Goal: Task Accomplishment & Management: Manage account settings

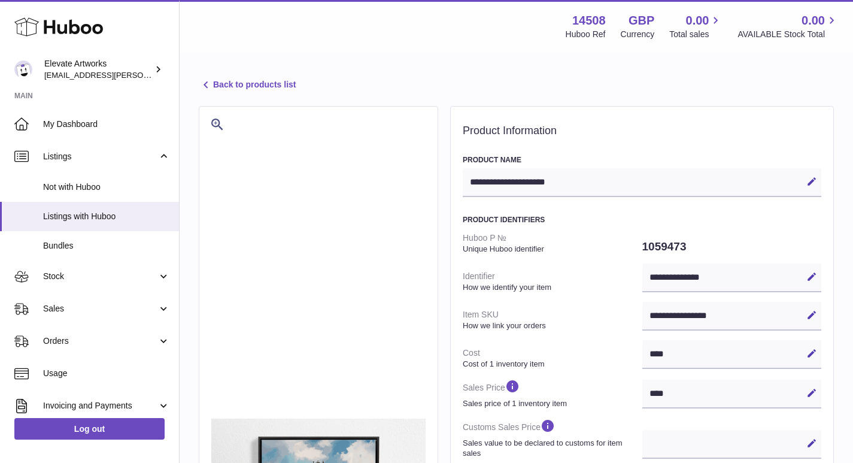
select select
select select "****"
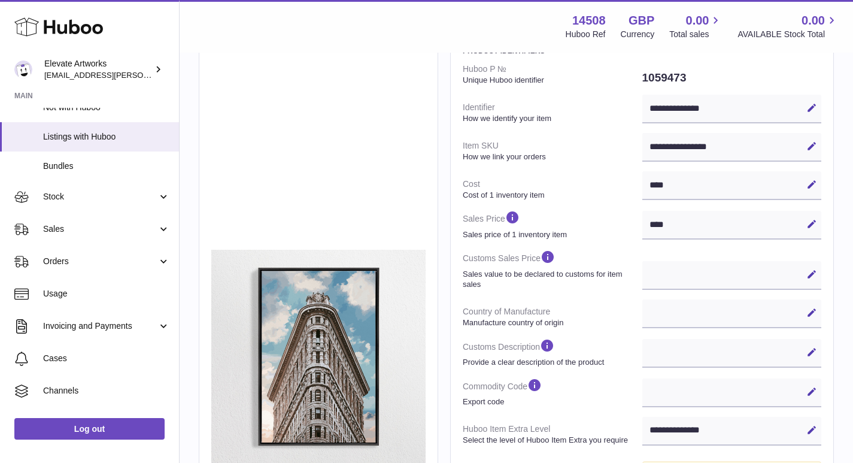
scroll to position [194, 0]
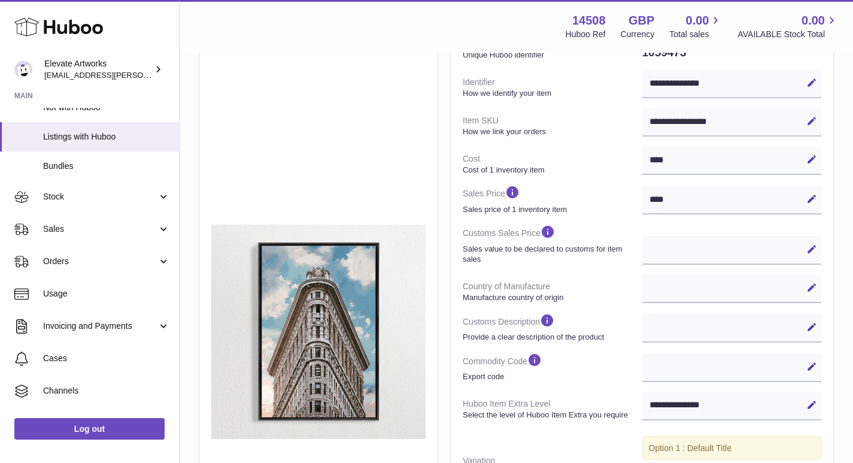
click at [538, 95] on strong "How we identify your item" at bounding box center [551, 93] width 177 height 11
drag, startPoint x: 559, startPoint y: 91, endPoint x: 465, endPoint y: 72, distance: 95.9
click at [465, 72] on dt "Identifier How we identify your item" at bounding box center [553, 87] width 180 height 31
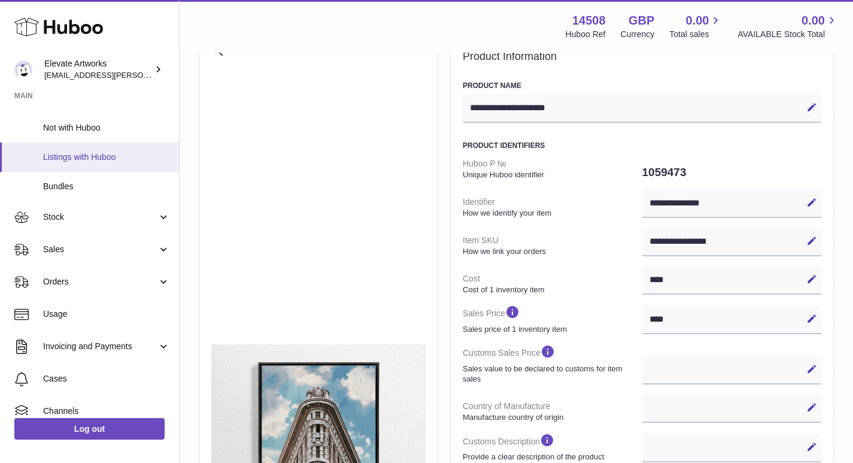
scroll to position [0, 0]
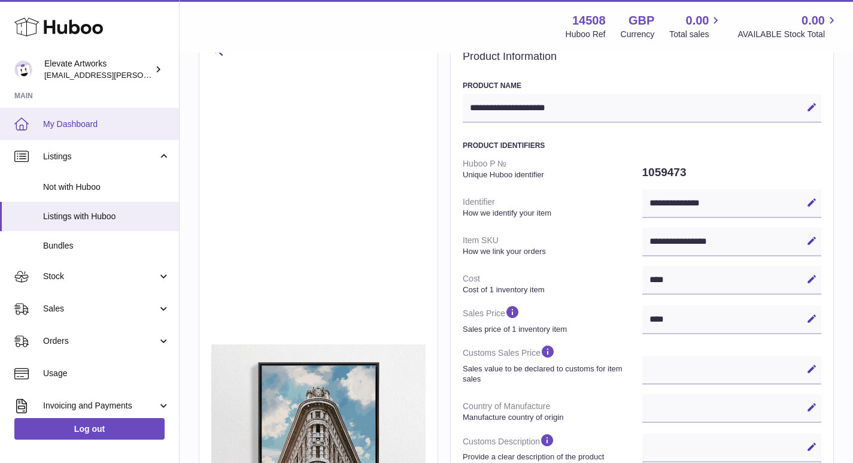
click at [81, 124] on span "My Dashboard" at bounding box center [106, 124] width 127 height 11
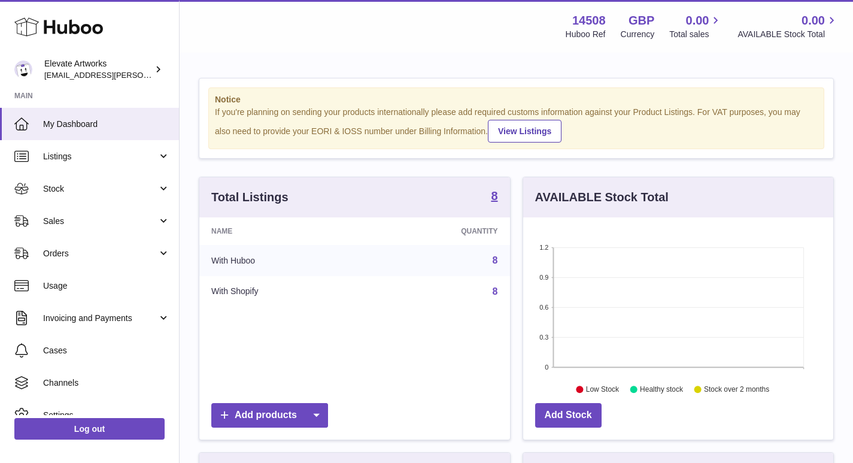
scroll to position [187, 310]
